Goal: Task Accomplishment & Management: Complete application form

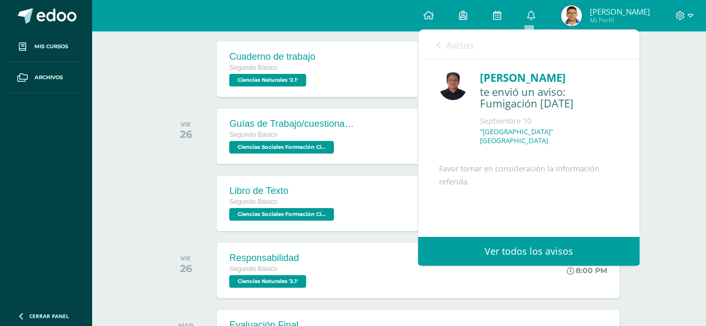
scroll to position [88, 0]
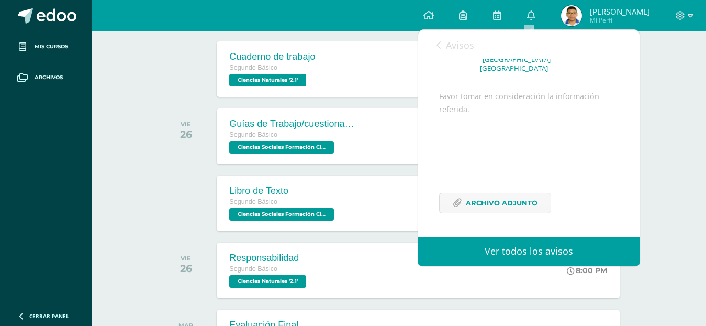
click at [252, 166] on div "SEPTIEMBRE JUE 11 Infografía sobre los pasos para una buena confesión Segundo B…" at bounding box center [399, 211] width 474 height 797
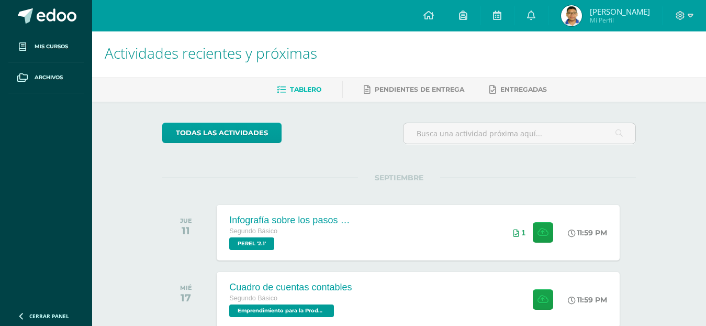
scroll to position [0, 0]
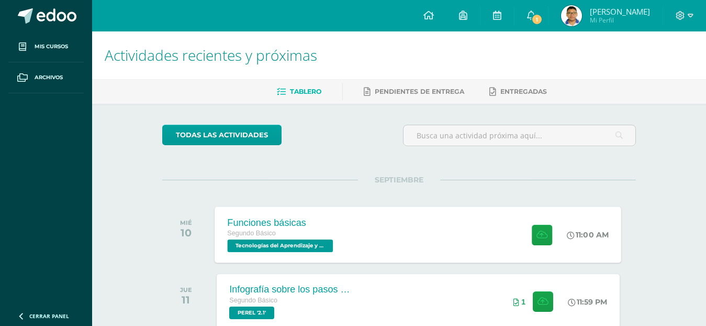
click at [281, 231] on div "Segundo Básico" at bounding box center [282, 234] width 108 height 12
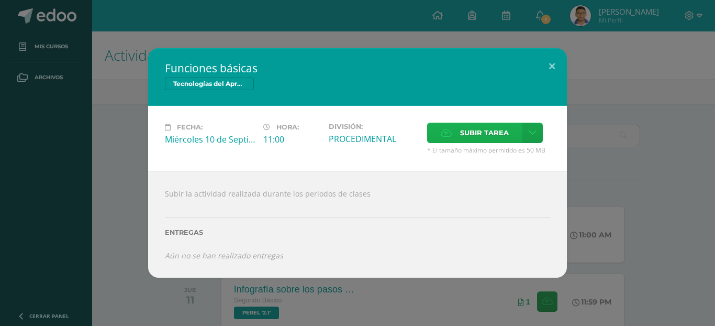
click at [458, 129] on label "Subir tarea" at bounding box center [474, 132] width 95 height 20
click at [0, 0] on input "Subir tarea" at bounding box center [0, 0] width 0 height 0
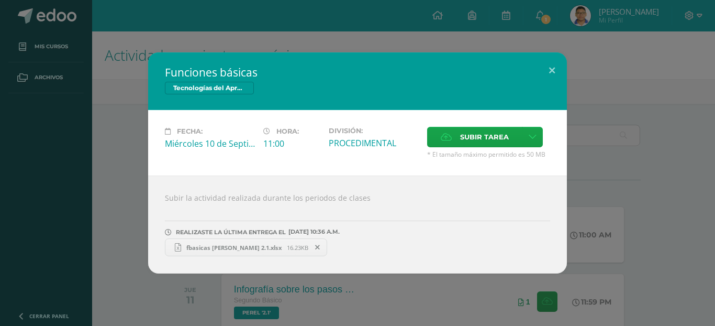
click at [315, 246] on icon at bounding box center [317, 246] width 5 height 7
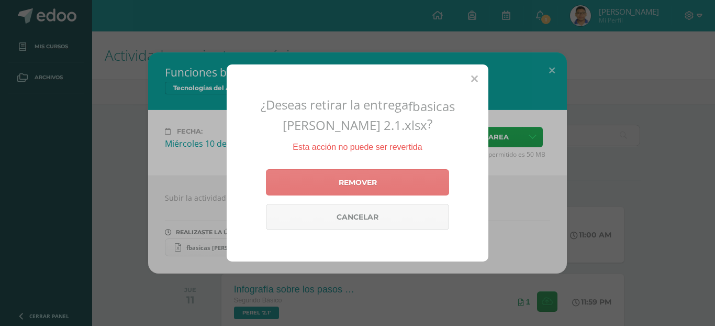
click at [310, 189] on link "Remover" at bounding box center [357, 182] width 183 height 26
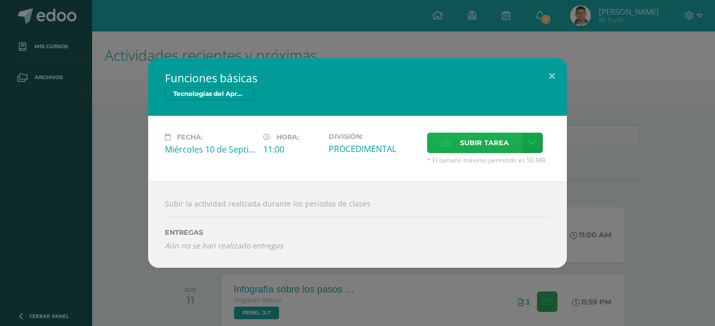
click at [477, 147] on span "Subir tarea" at bounding box center [484, 142] width 49 height 19
click at [0, 0] on input "Subir tarea" at bounding box center [0, 0] width 0 height 0
